Goal: Task Accomplishment & Management: Use online tool/utility

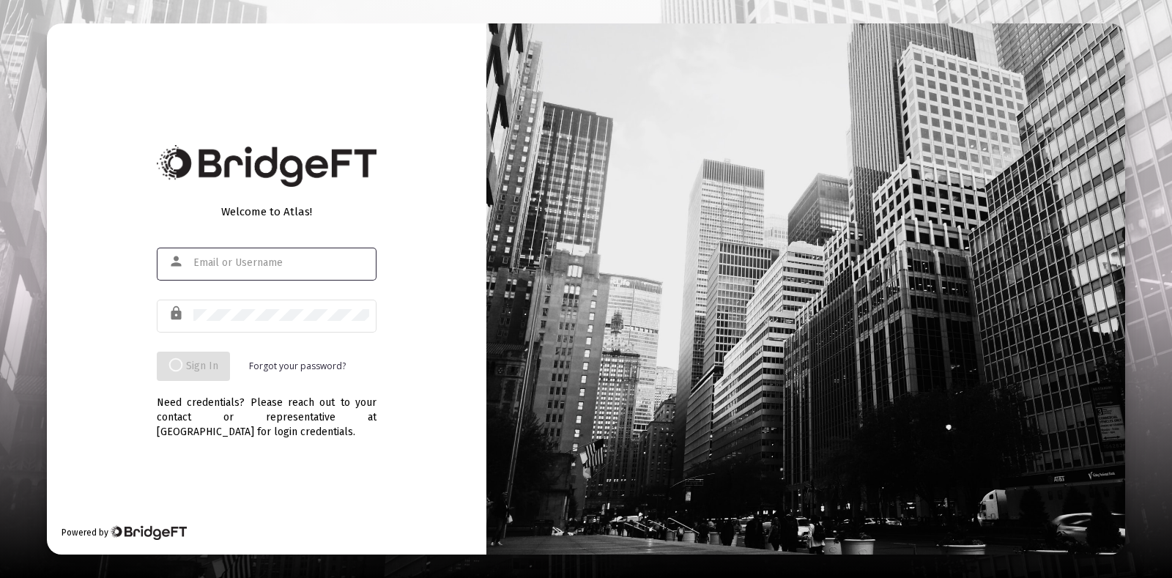
type input "[EMAIL_ADDRESS][DOMAIN_NAME]"
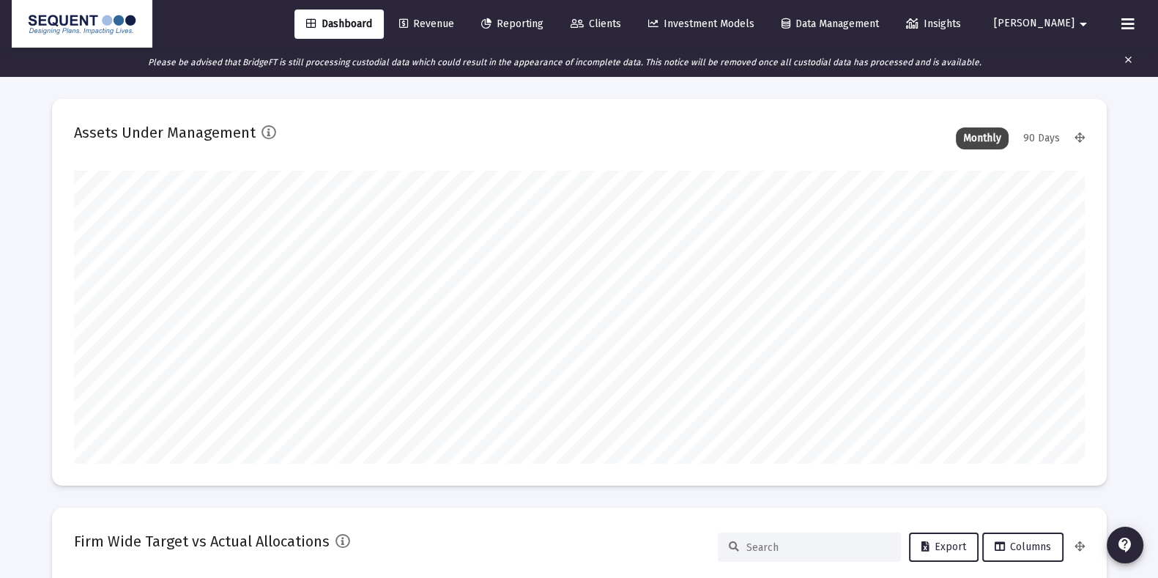
scroll to position [292, 544]
click at [454, 21] on span "Revenue" at bounding box center [426, 24] width 55 height 12
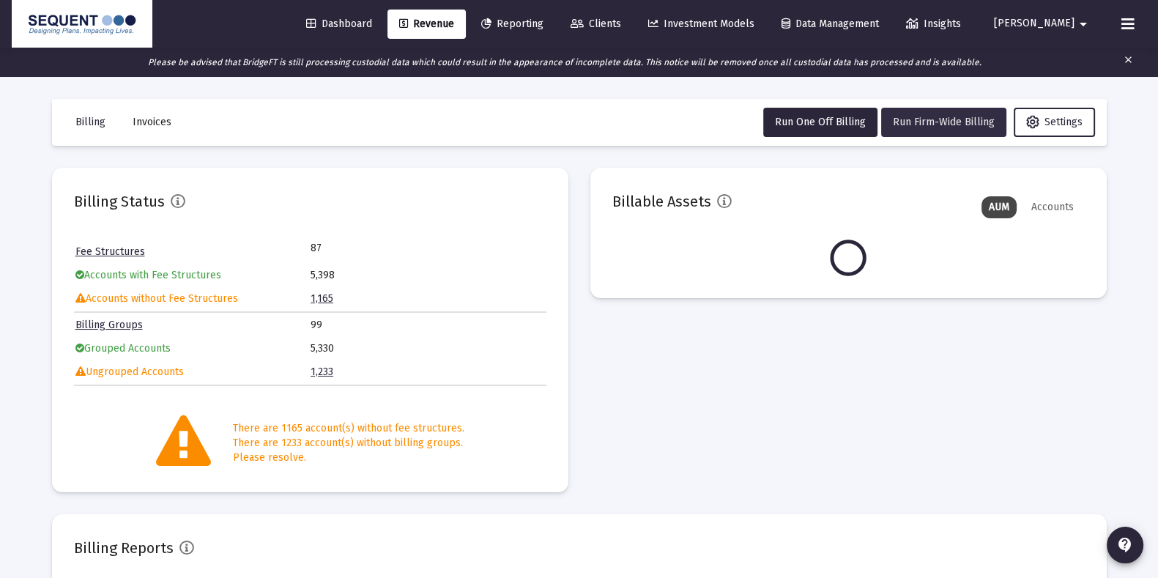
click at [936, 116] on span "Run Firm-Wide Billing" at bounding box center [944, 122] width 102 height 12
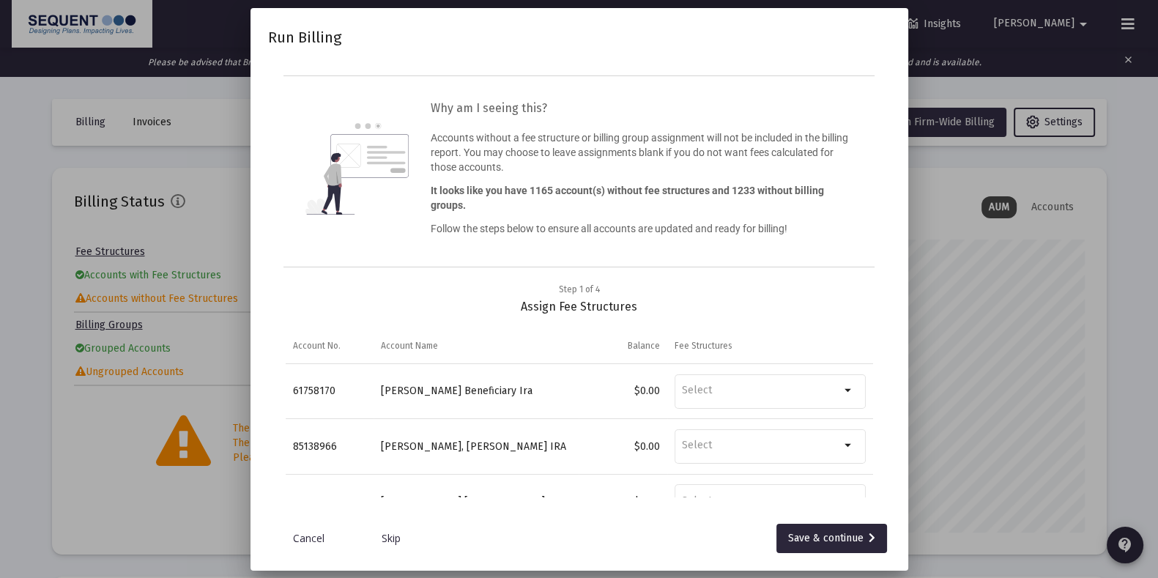
scroll to position [292, 473]
click at [806, 532] on div "Save & continue" at bounding box center [831, 538] width 87 height 29
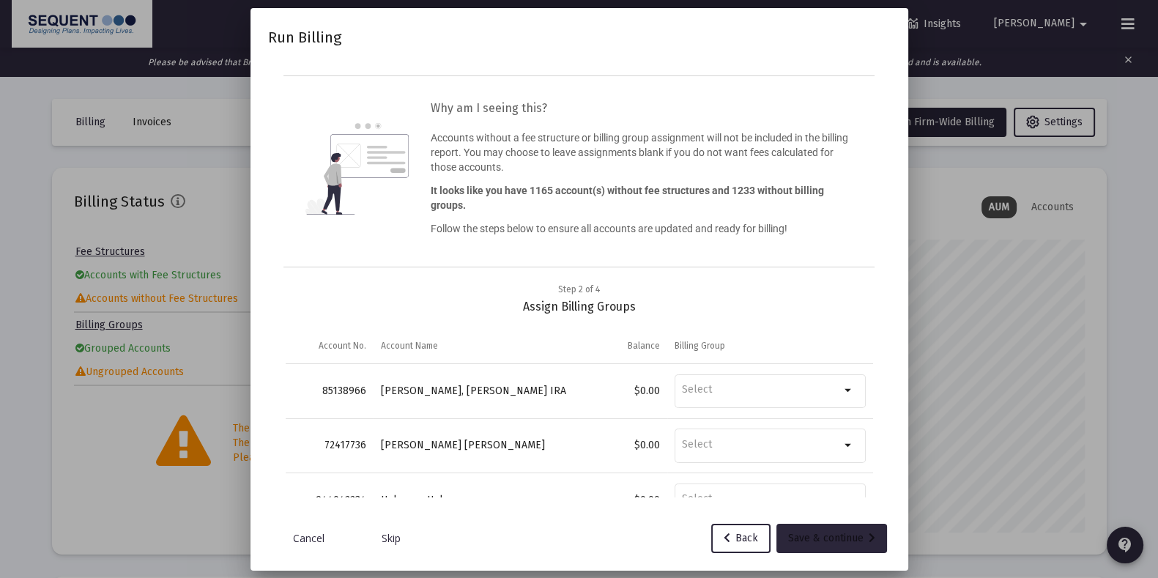
click at [806, 532] on div "Save & continue" at bounding box center [831, 538] width 87 height 29
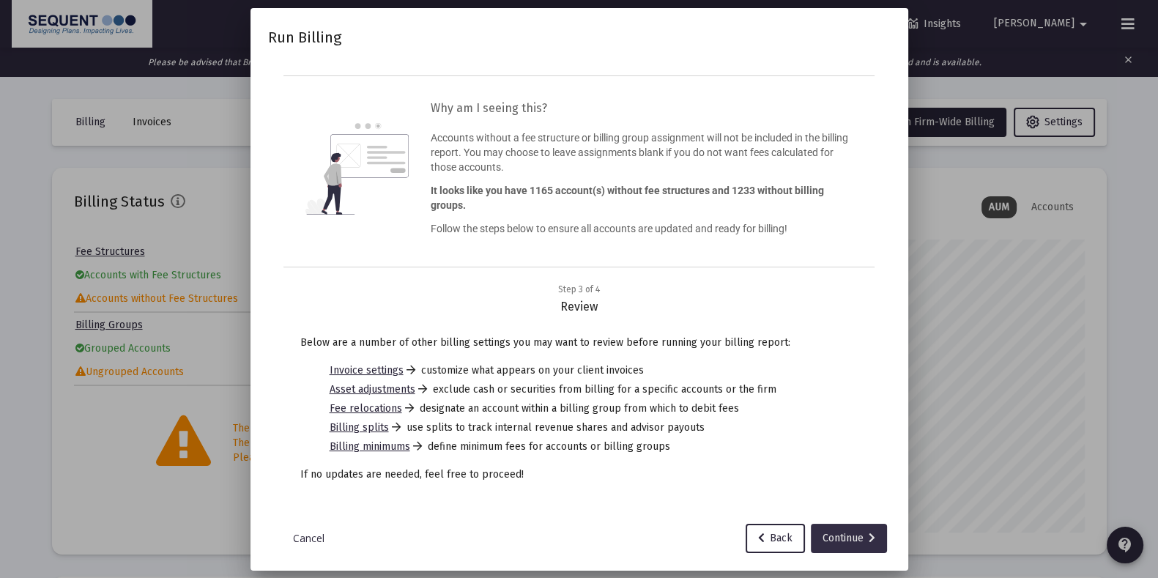
click at [853, 541] on div "Continue" at bounding box center [849, 538] width 53 height 29
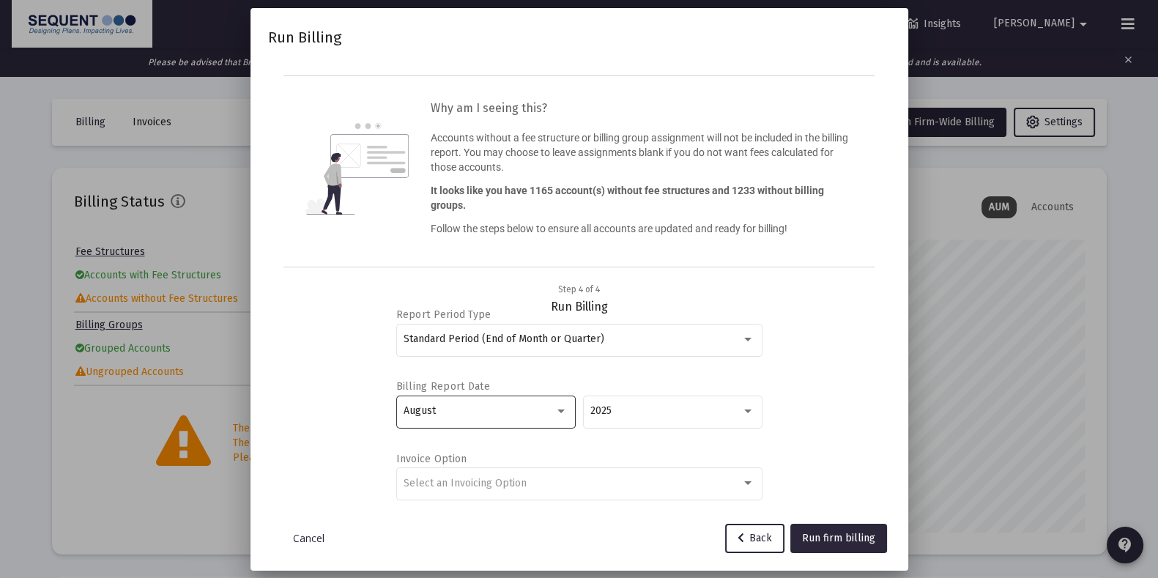
click at [458, 404] on div "August" at bounding box center [486, 411] width 164 height 36
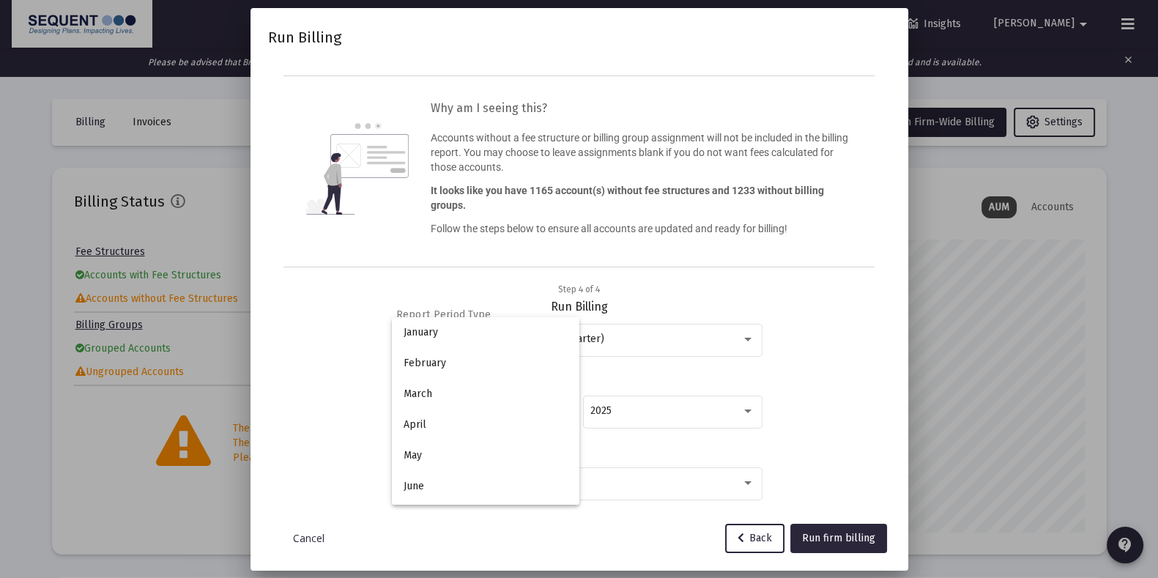
scroll to position [136, 0]
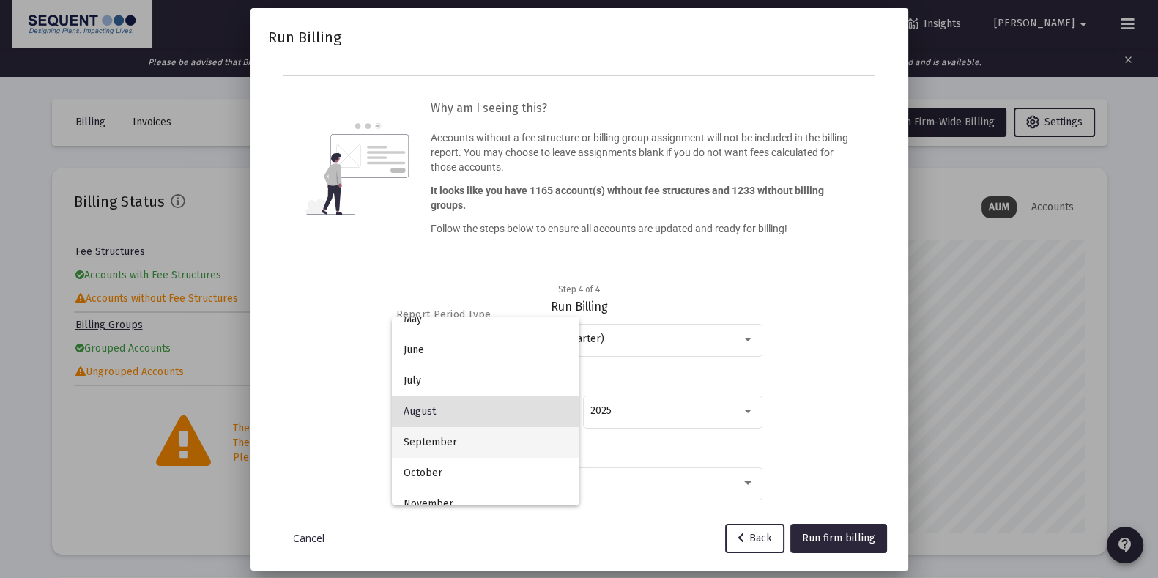
click at [465, 443] on span "September" at bounding box center [486, 442] width 164 height 31
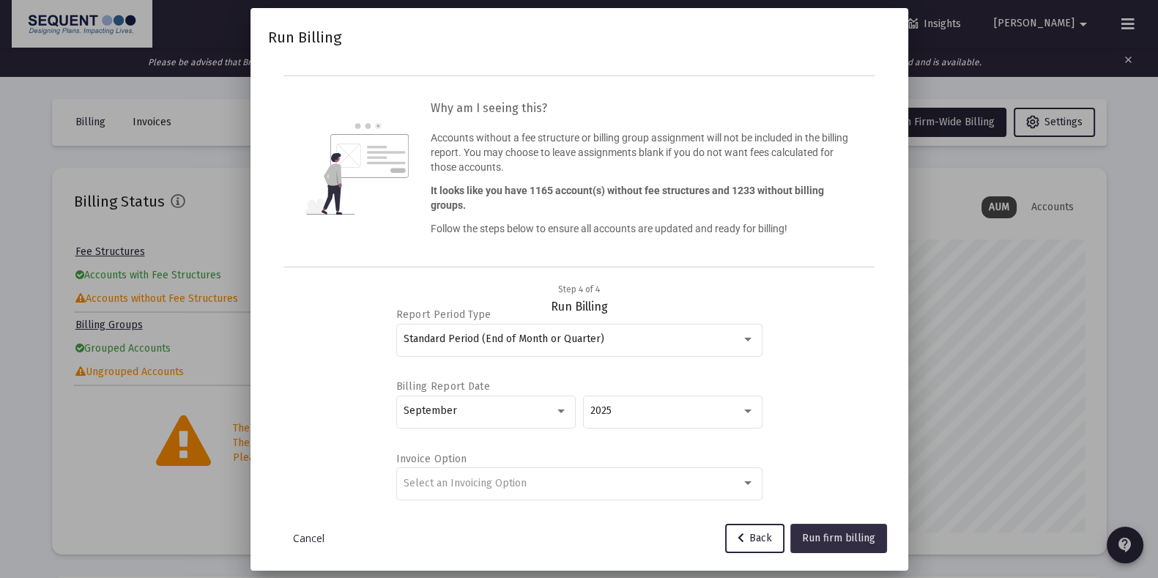
click at [817, 536] on span "Run firm billing" at bounding box center [838, 538] width 73 height 12
